Goal: Find specific page/section: Find specific page/section

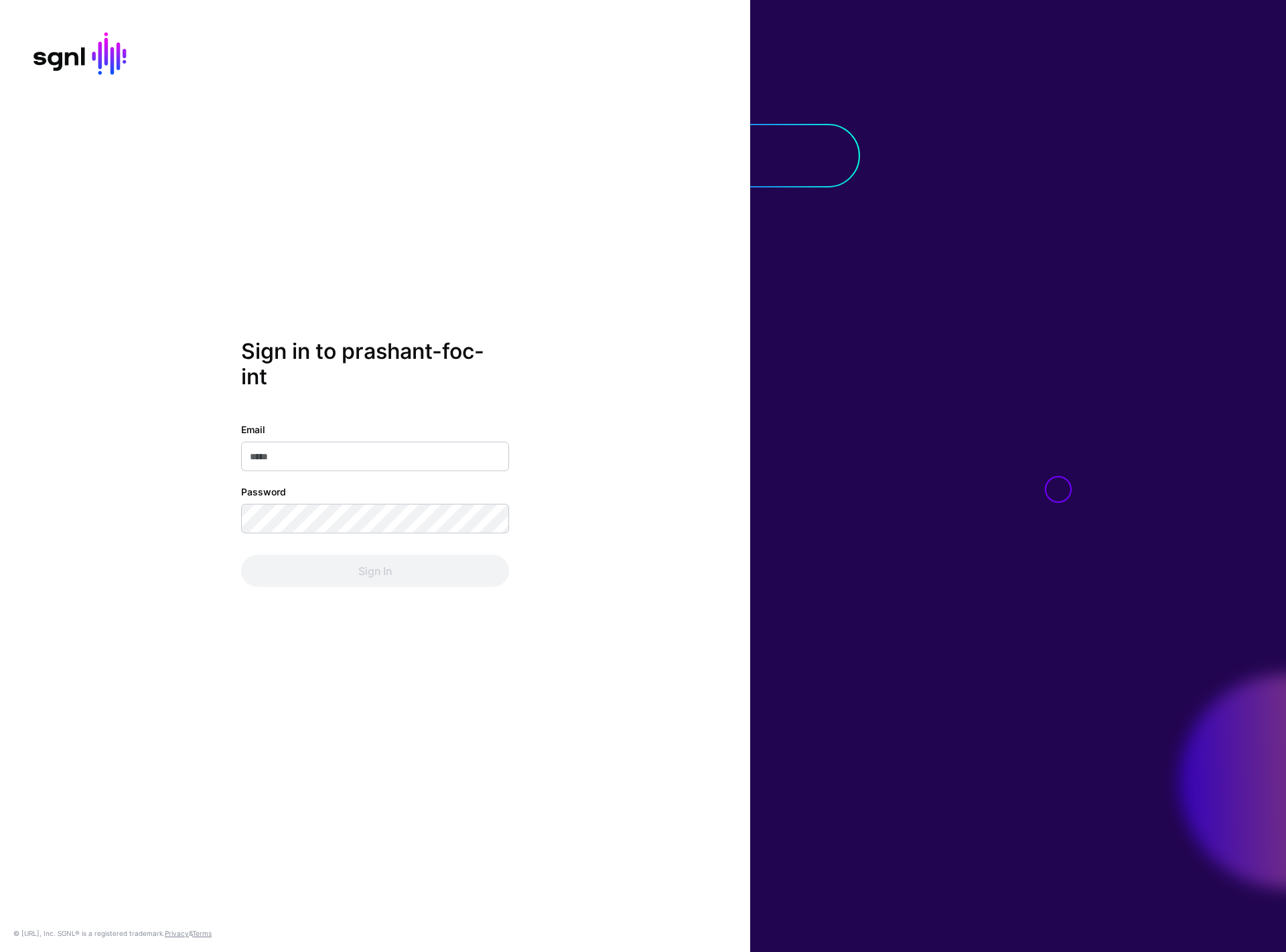
type input "**********"
click at [385, 583] on button "Sign In" at bounding box center [375, 570] width 268 height 32
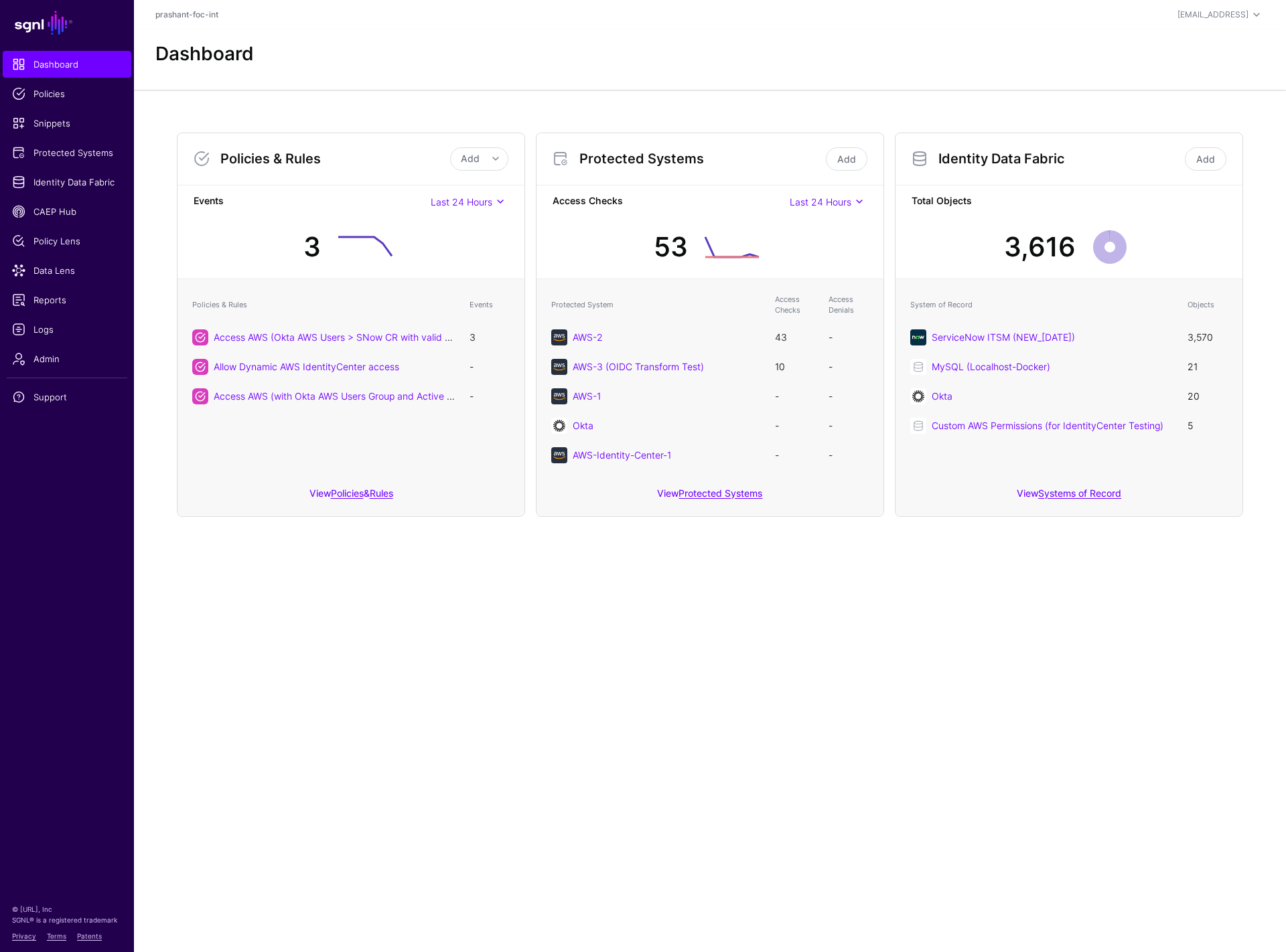
click at [484, 746] on main "SGNL Dashboard Policies Snippets Protected Systems Identity Data Fabric CAEP Hu…" at bounding box center [643, 476] width 1286 height 952
click at [67, 150] on span "Protected Systems" at bounding box center [67, 152] width 110 height 13
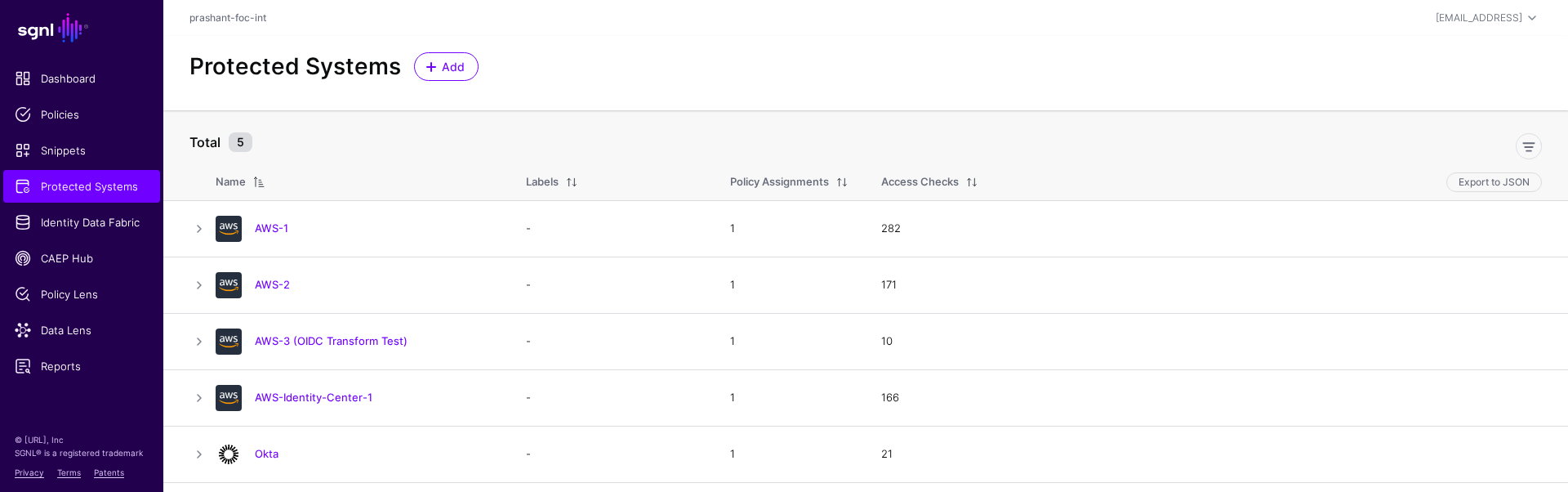
click at [856, 72] on div "Protected Systems Add" at bounding box center [865, 67] width 1365 height 29
click at [266, 222] on link "AWS-1" at bounding box center [272, 228] width 34 height 14
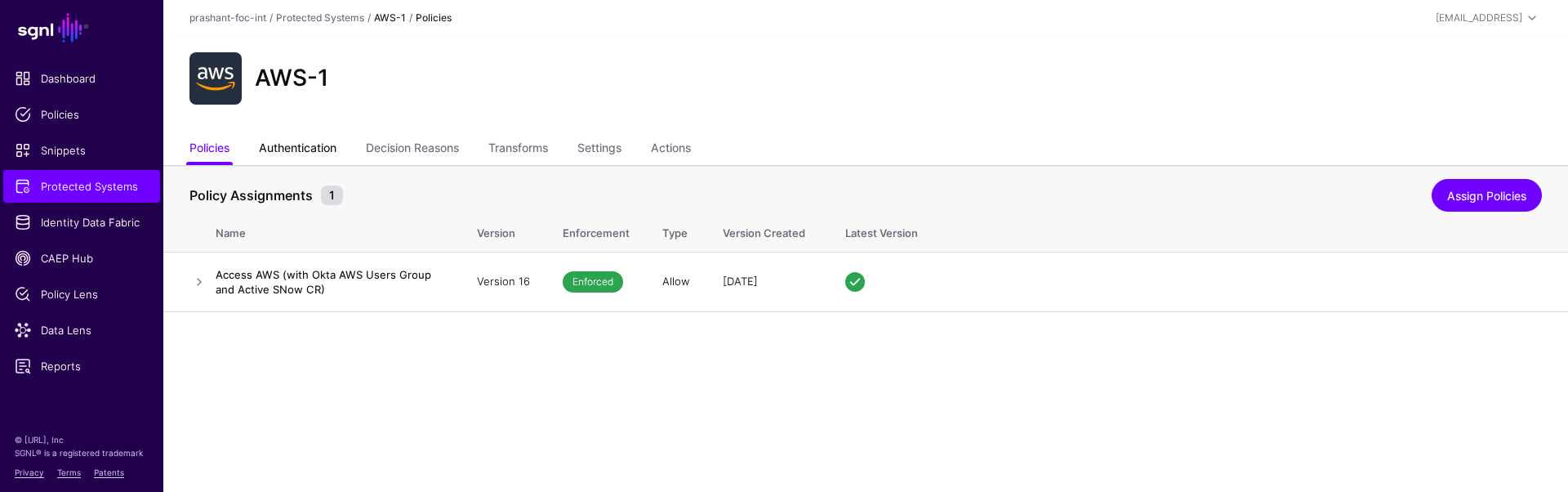
click at [307, 156] on link "Authentication" at bounding box center [298, 150] width 77 height 31
